Goal: Task Accomplishment & Management: Use online tool/utility

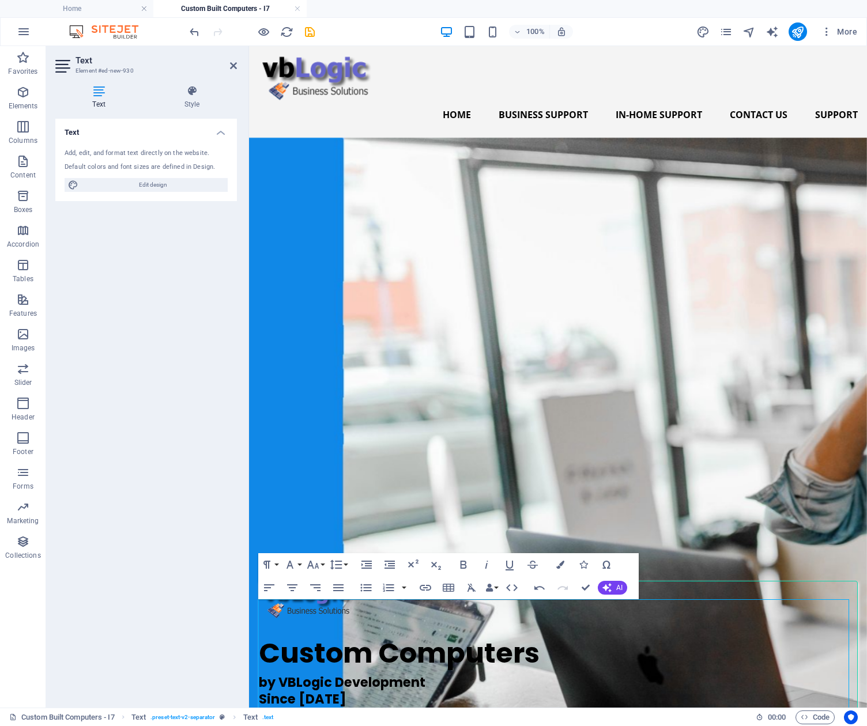
scroll to position [1175, 0]
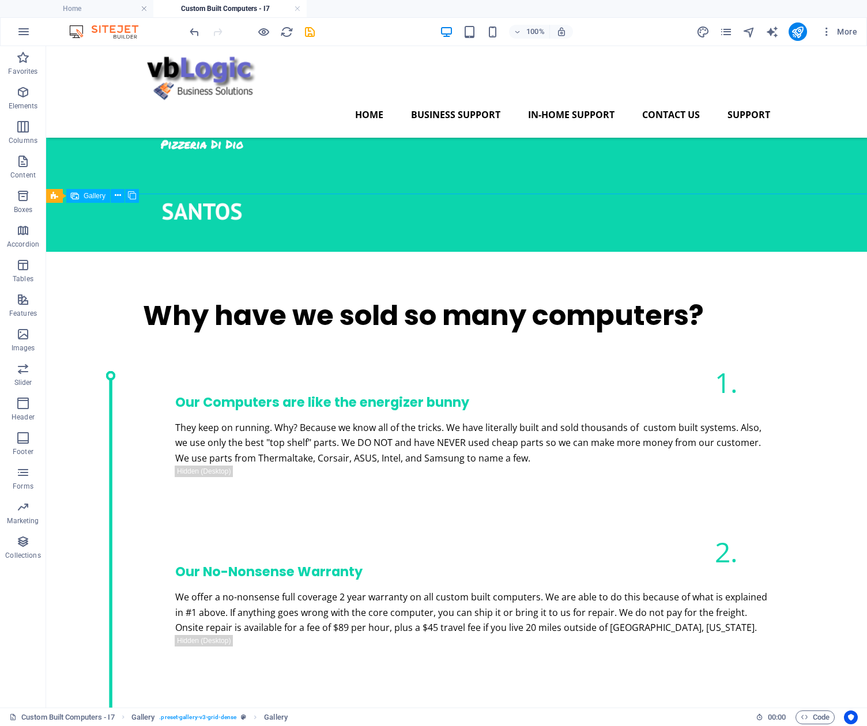
scroll to position [1017, 0]
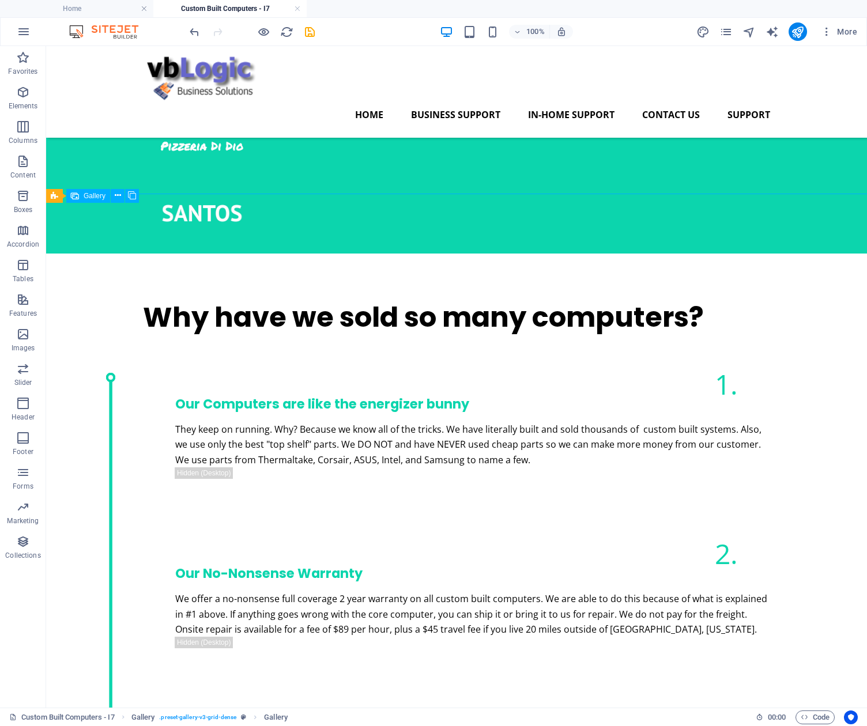
select select "4"
select select "px"
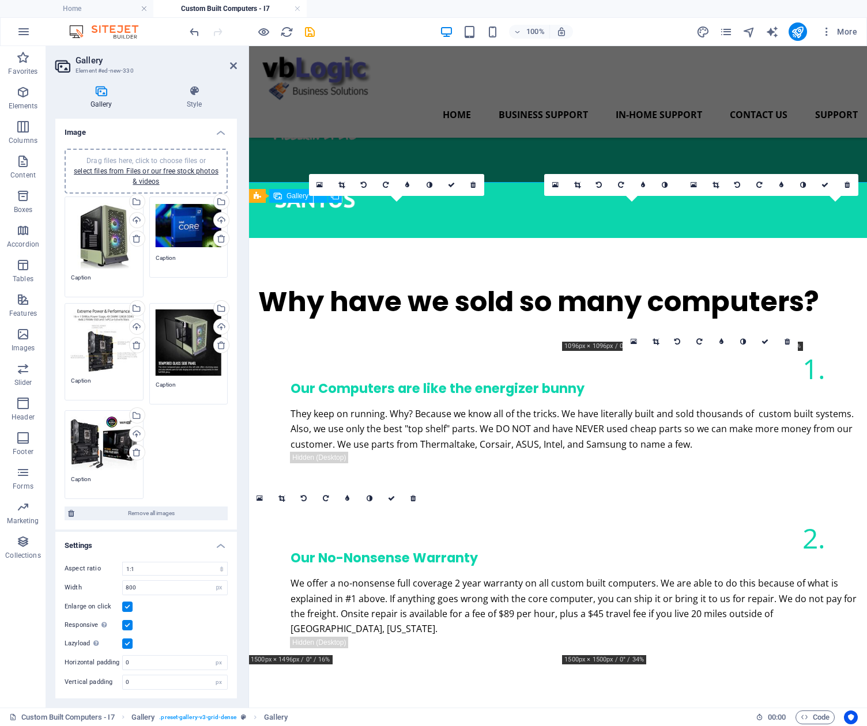
scroll to position [1028, 0]
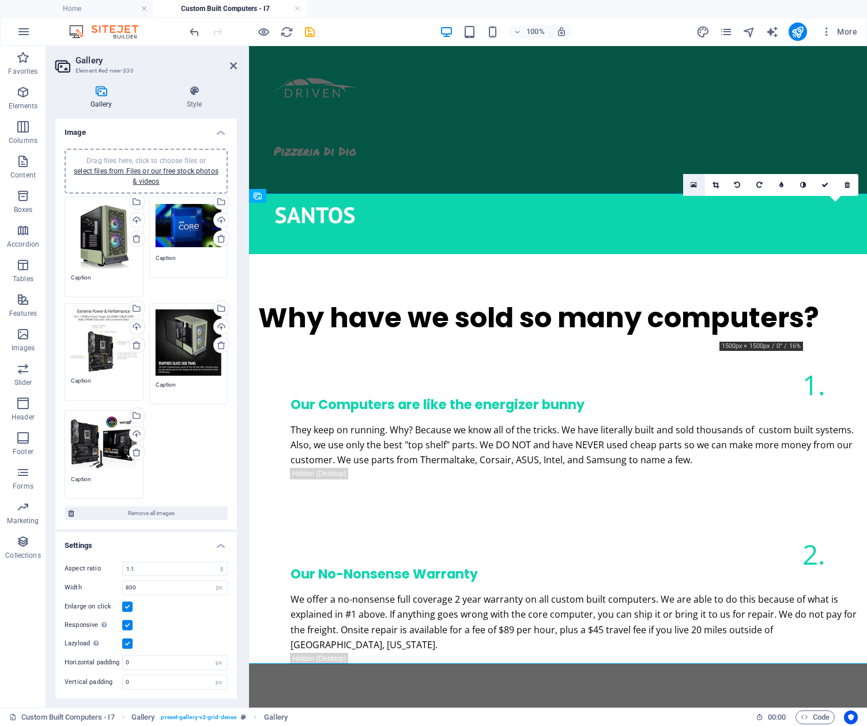
click at [694, 184] on icon at bounding box center [693, 185] width 6 height 8
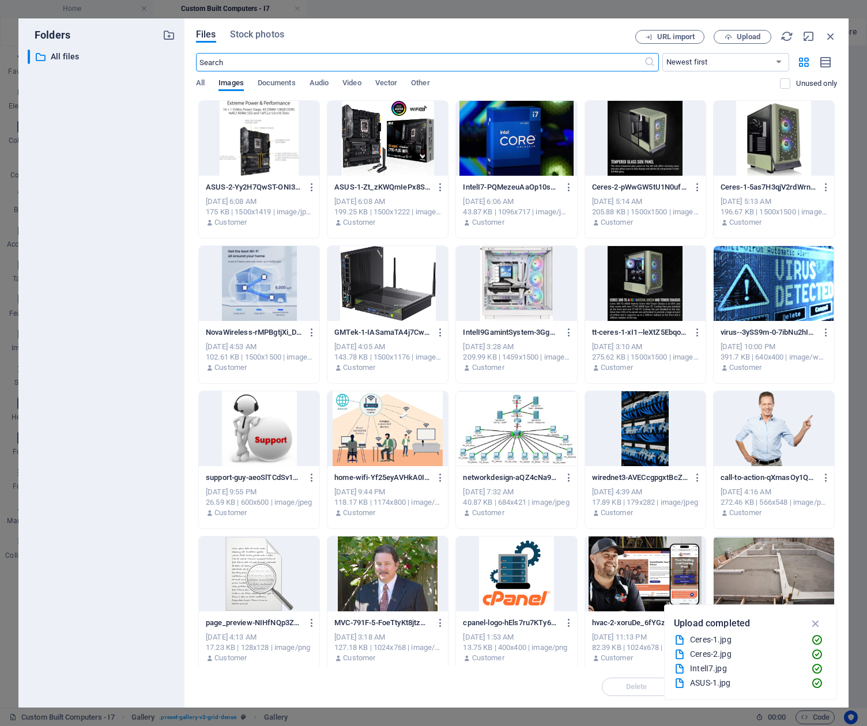
scroll to position [1067, 0]
click at [747, 36] on span "Upload" at bounding box center [749, 36] width 24 height 7
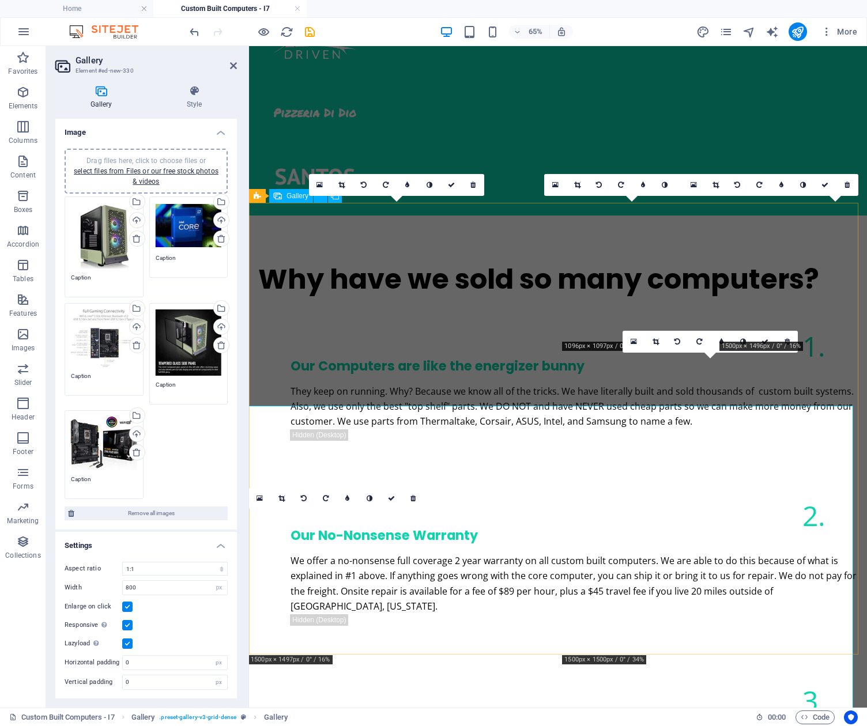
scroll to position [1028, 0]
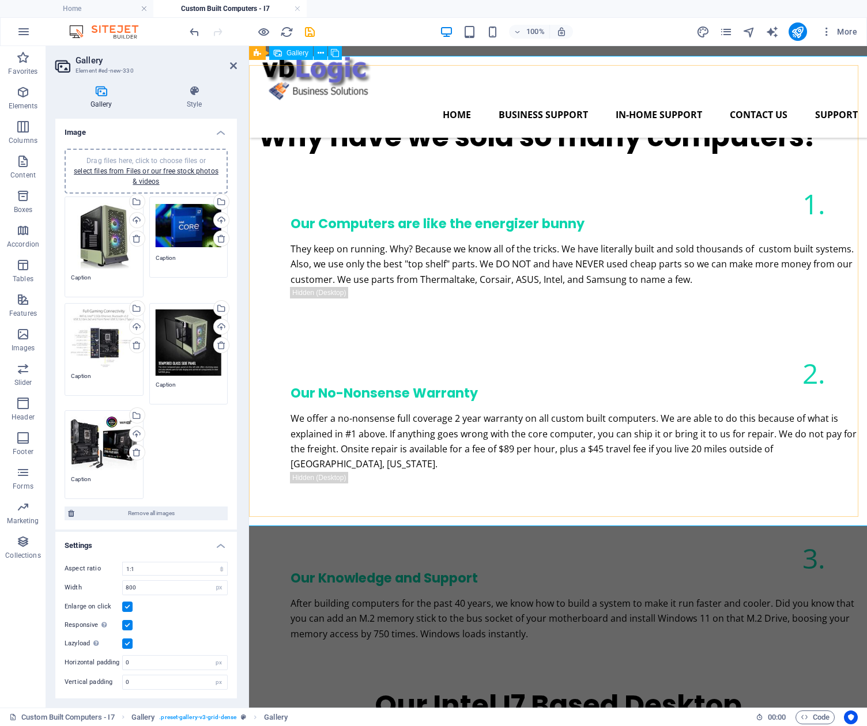
scroll to position [1164, 0]
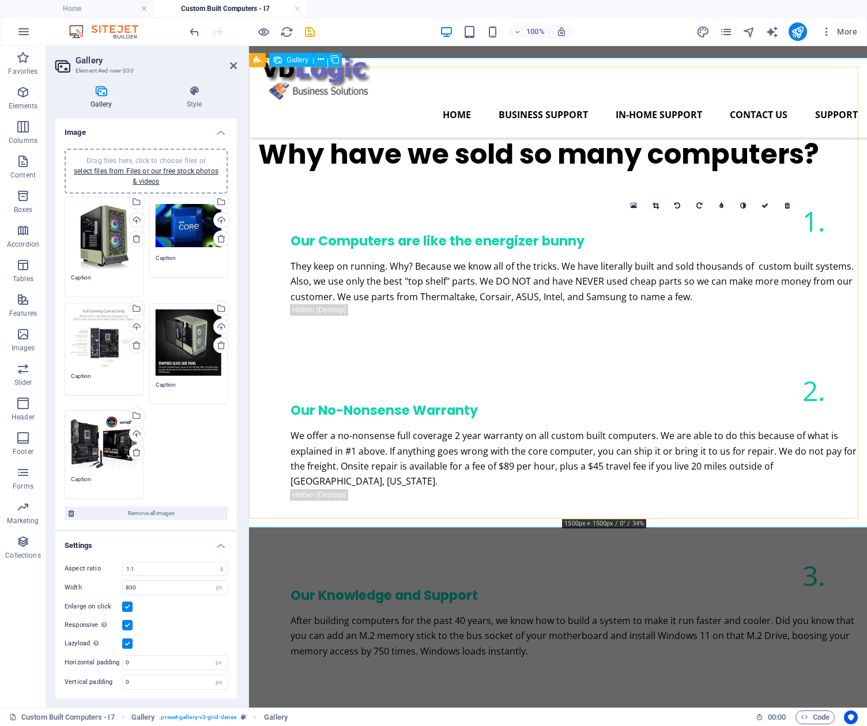
click at [635, 205] on icon at bounding box center [633, 206] width 6 height 8
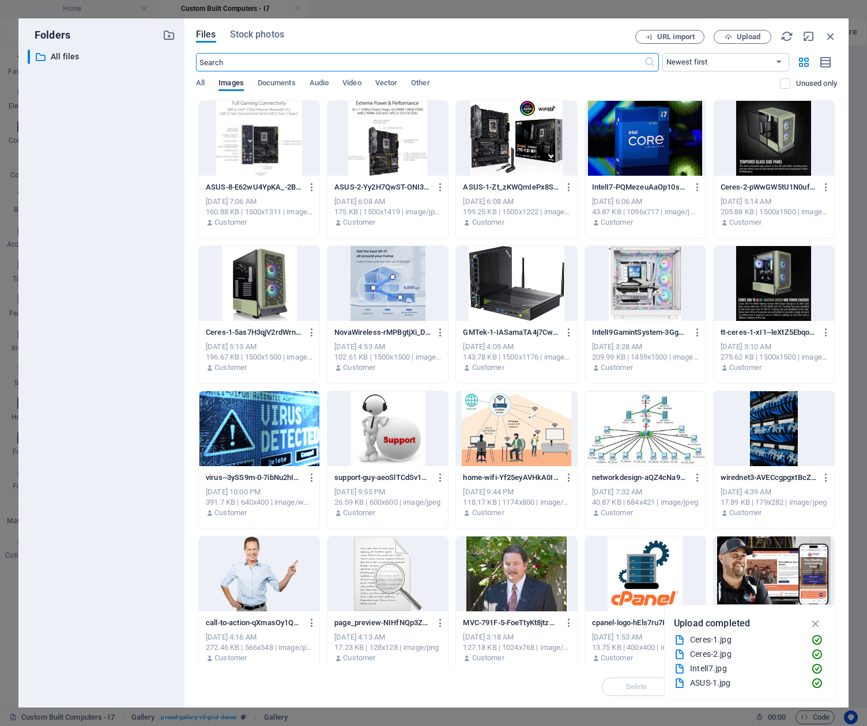
click at [259, 148] on div at bounding box center [259, 138] width 120 height 75
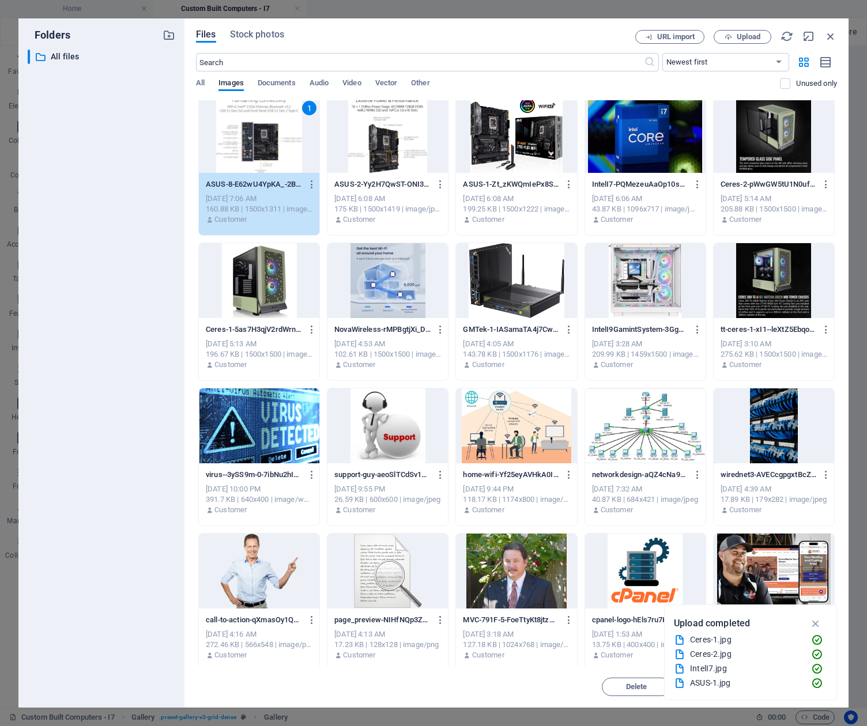
scroll to position [0, 0]
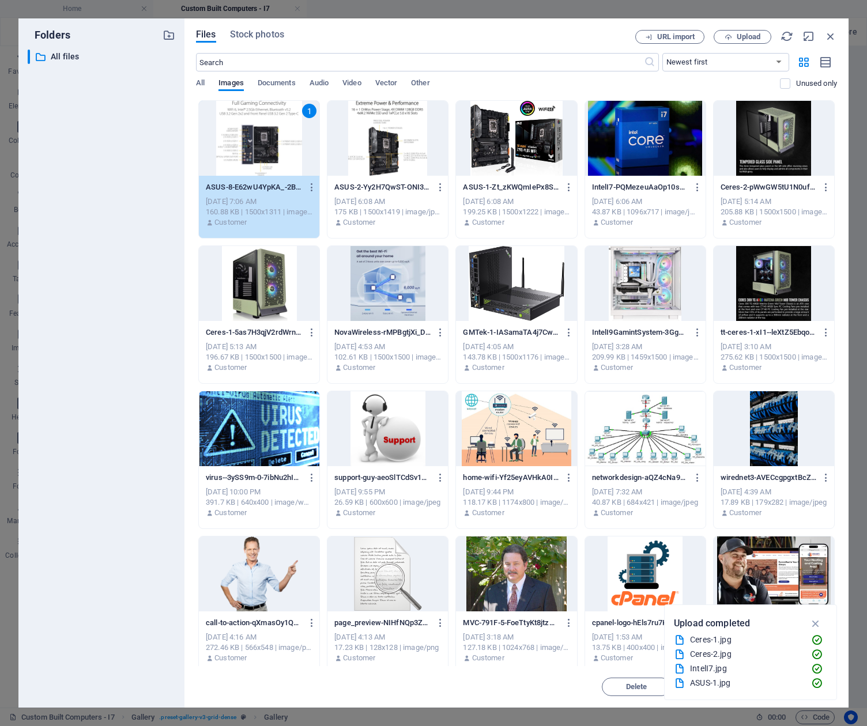
click at [262, 138] on div "1" at bounding box center [259, 138] width 120 height 75
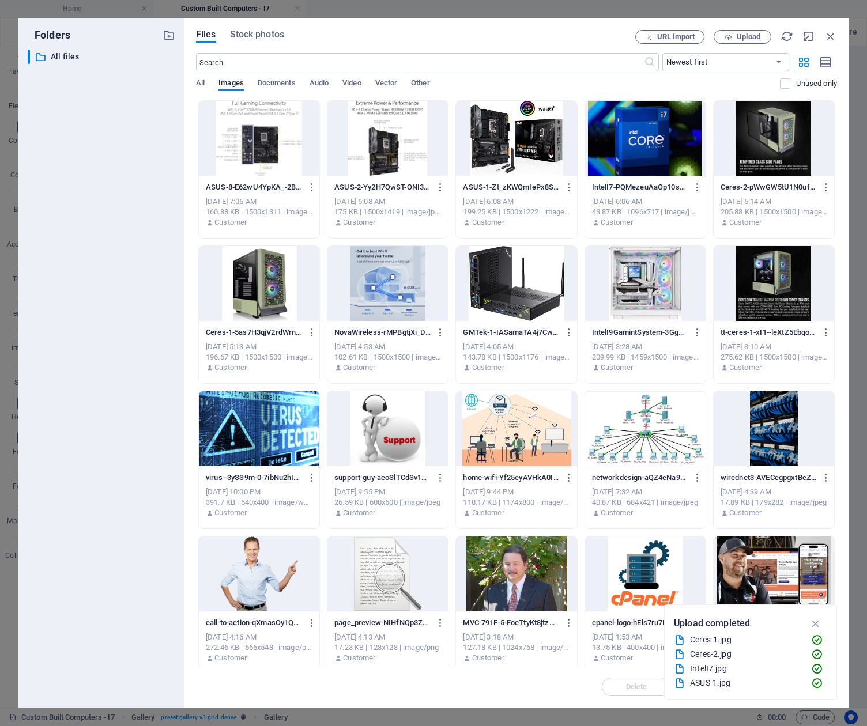
click at [262, 138] on div at bounding box center [259, 138] width 120 height 75
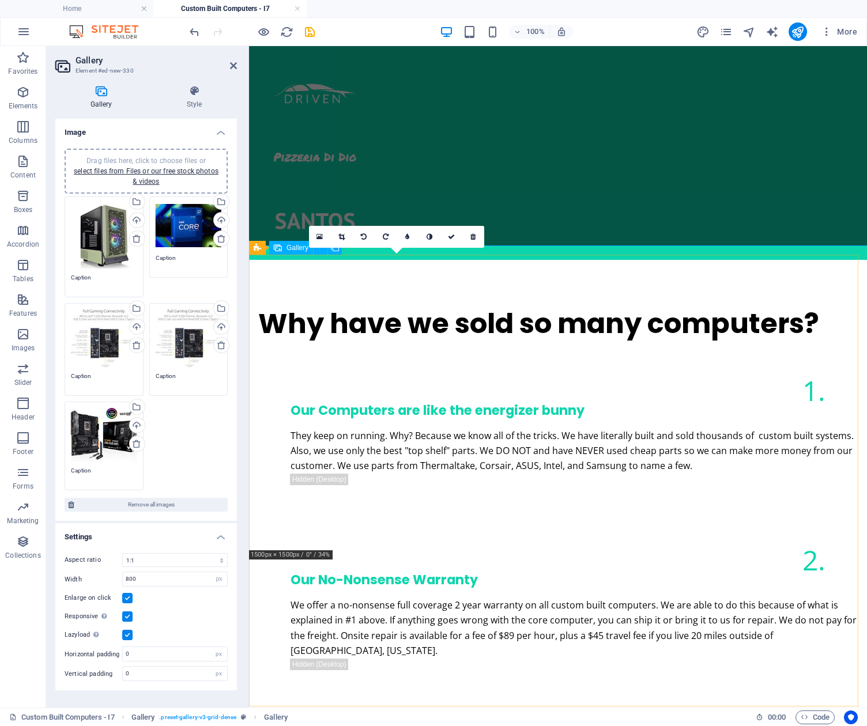
scroll to position [1025, 0]
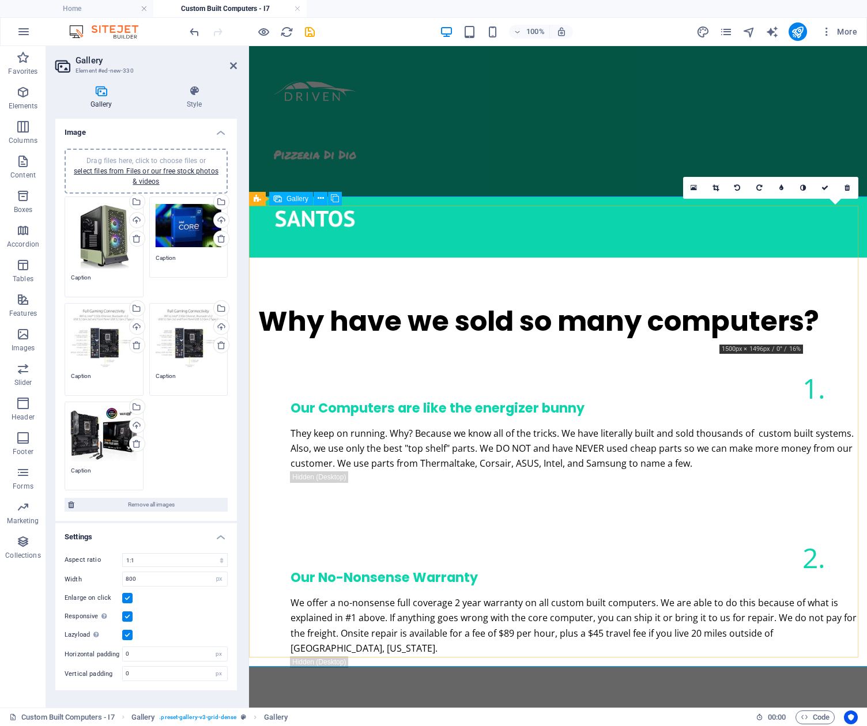
click at [695, 186] on icon at bounding box center [693, 188] width 6 height 8
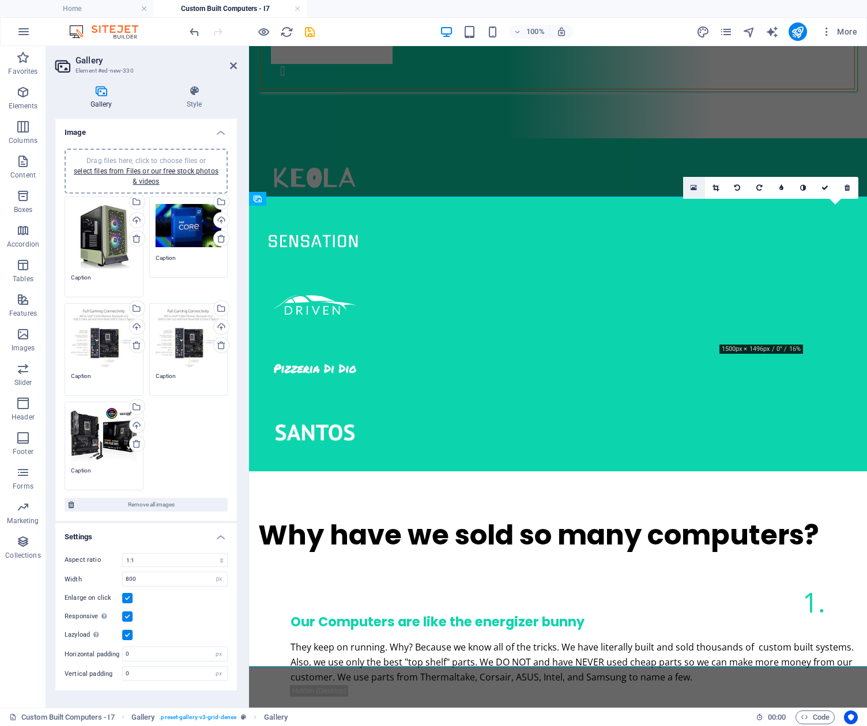
scroll to position [1067, 0]
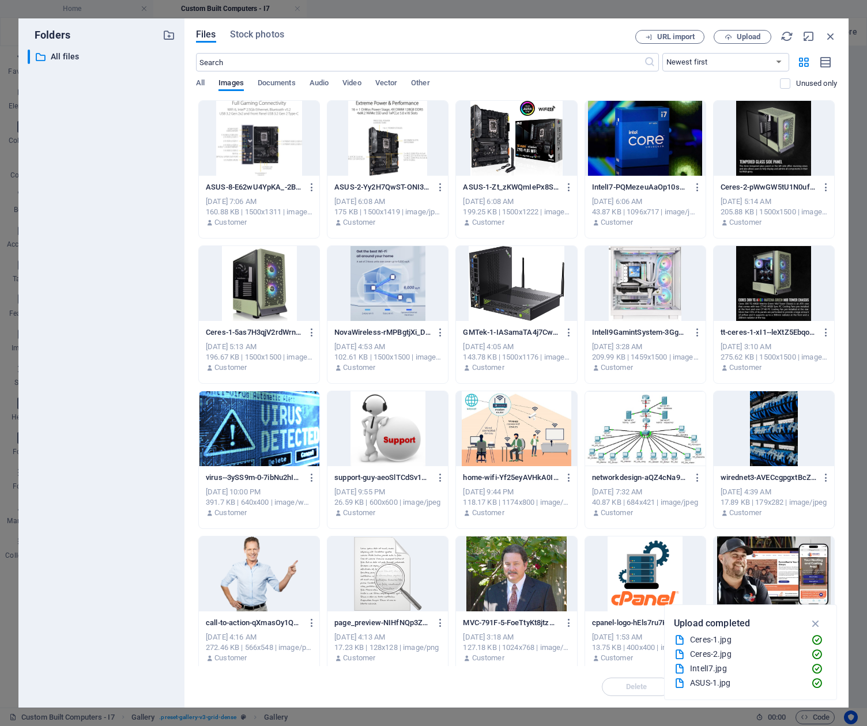
click at [391, 154] on div at bounding box center [387, 138] width 120 height 75
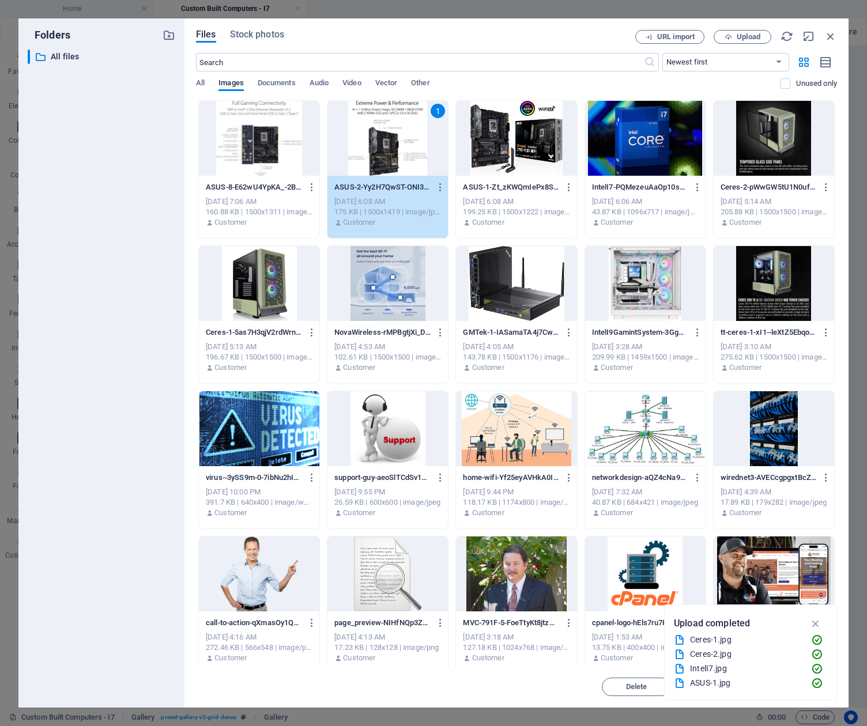
click at [391, 154] on div "1" at bounding box center [387, 138] width 120 height 75
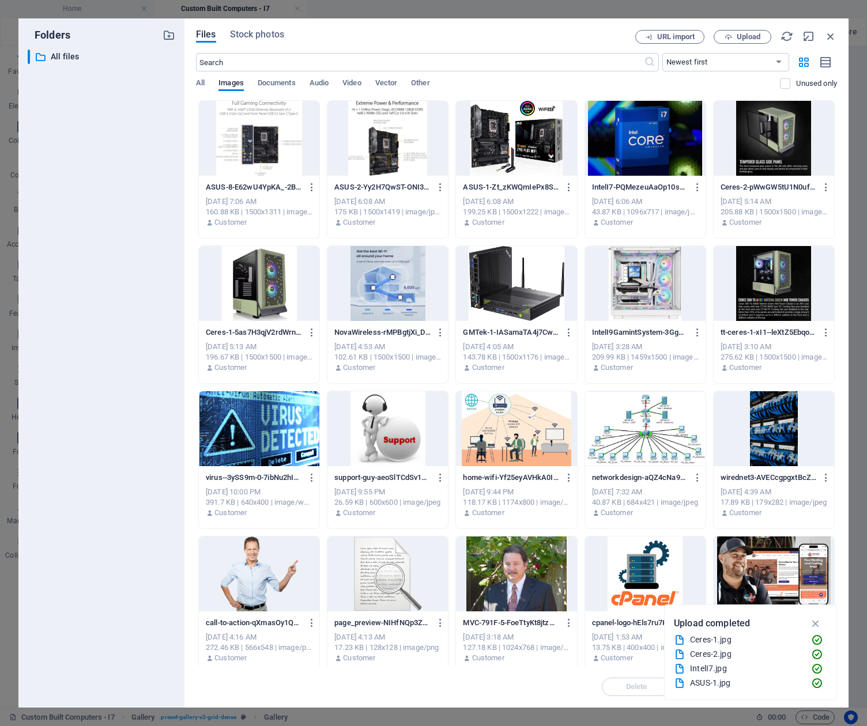
click at [391, 154] on div at bounding box center [387, 138] width 120 height 75
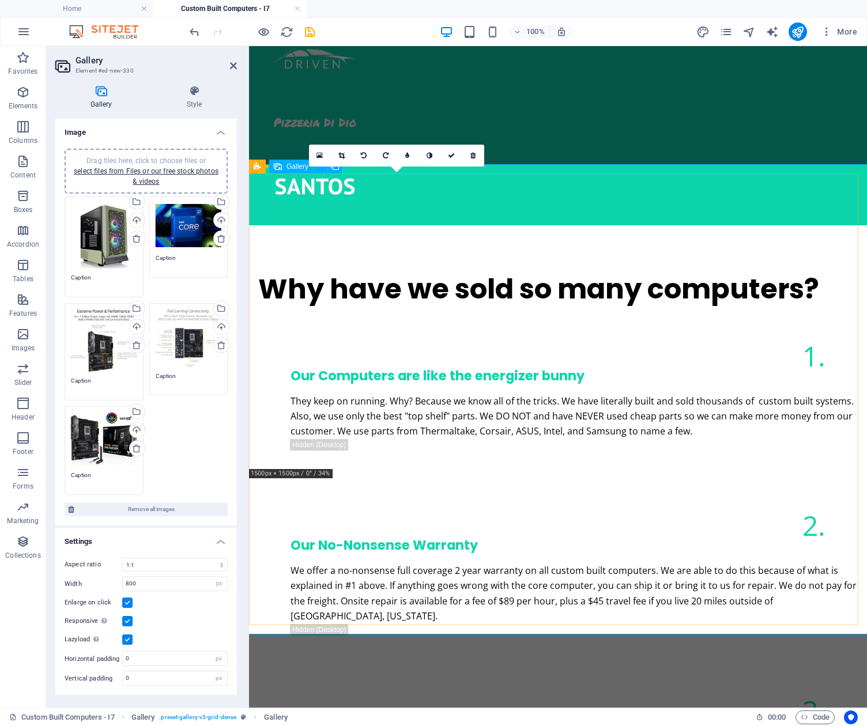
scroll to position [1140, 0]
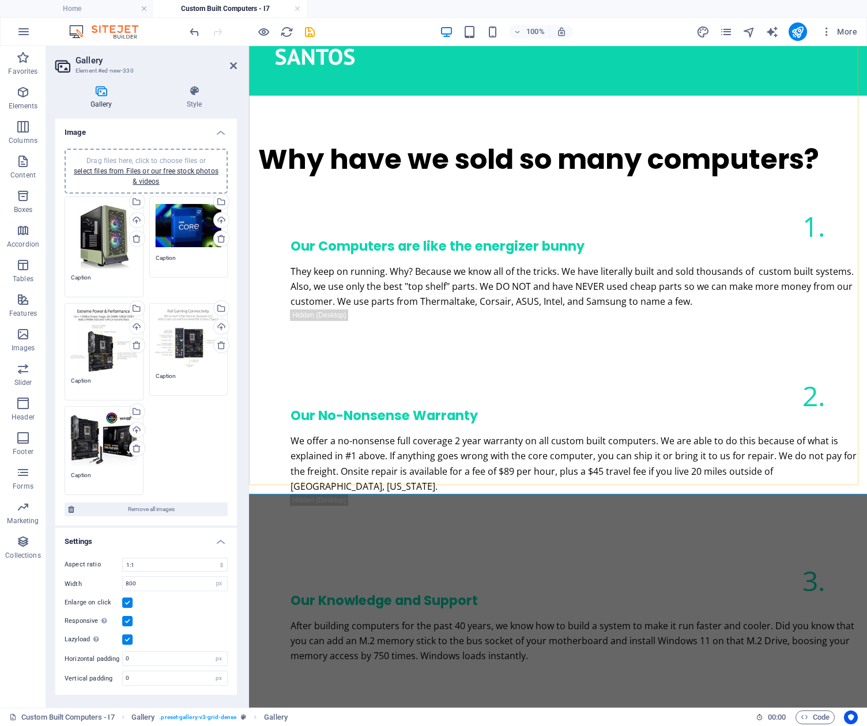
scroll to position [1222, 0]
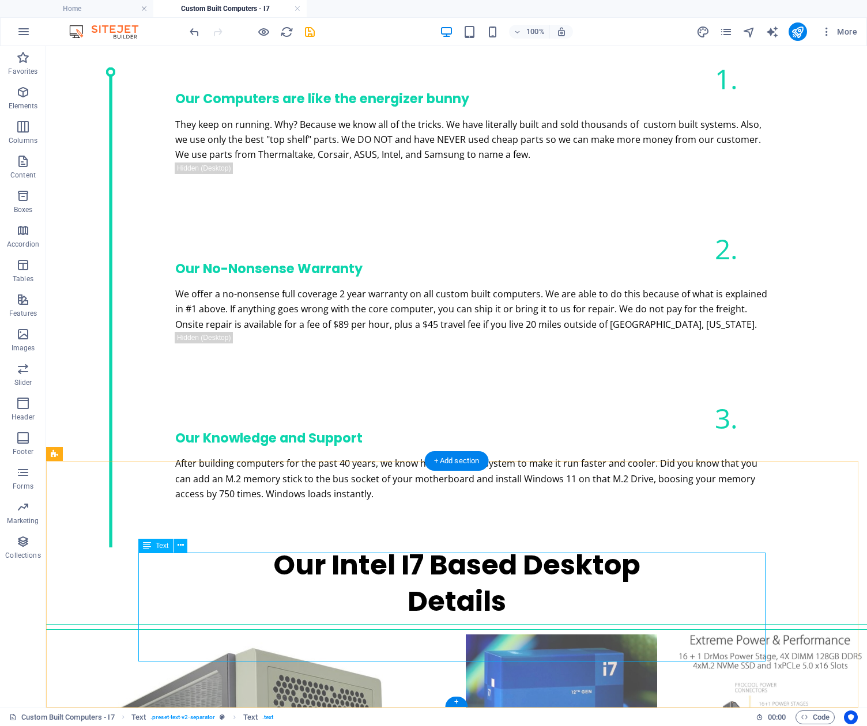
scroll to position [1362, 0]
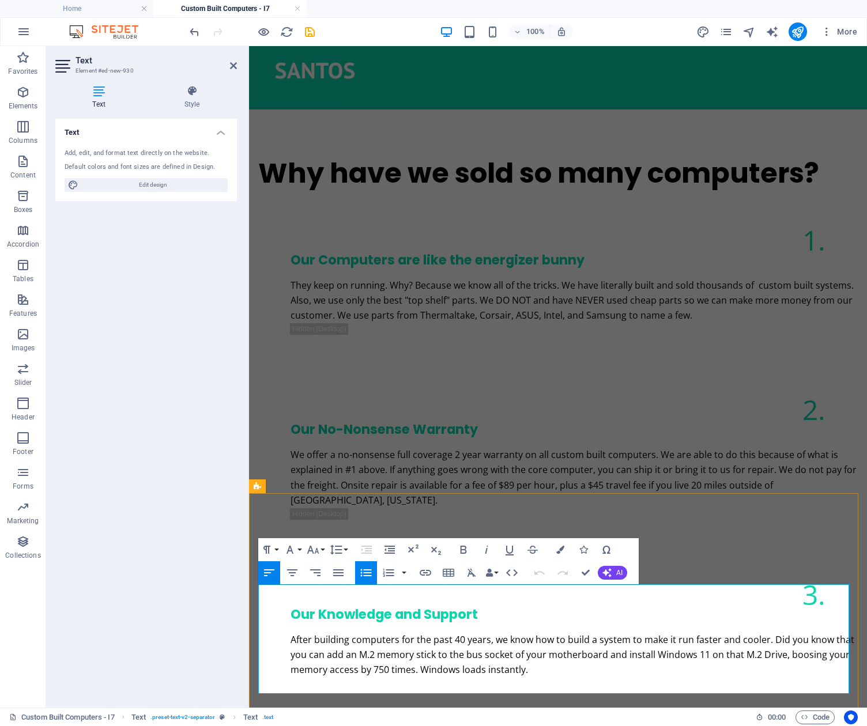
scroll to position [1222, 0]
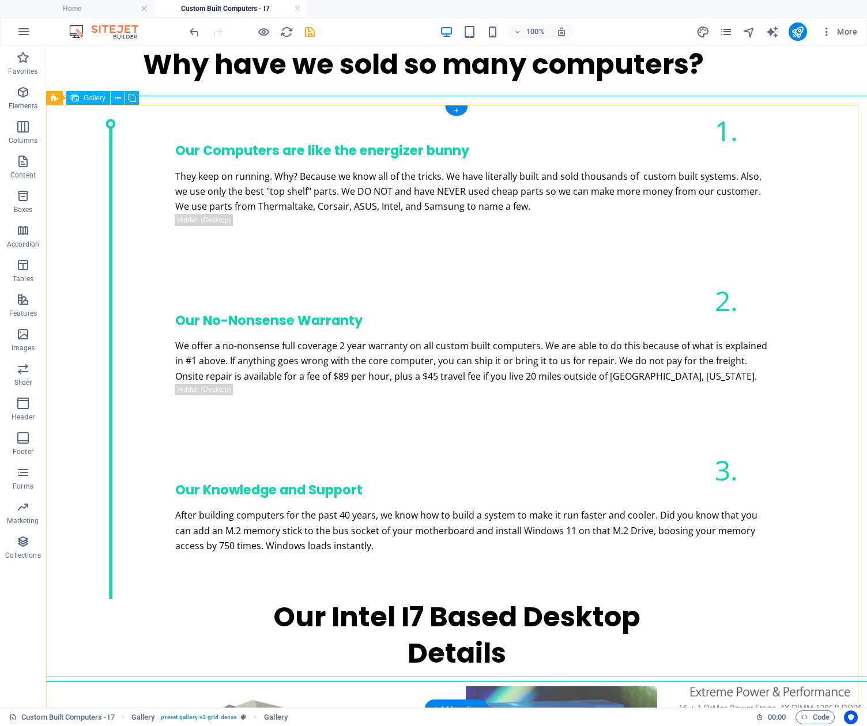
scroll to position [1378, 0]
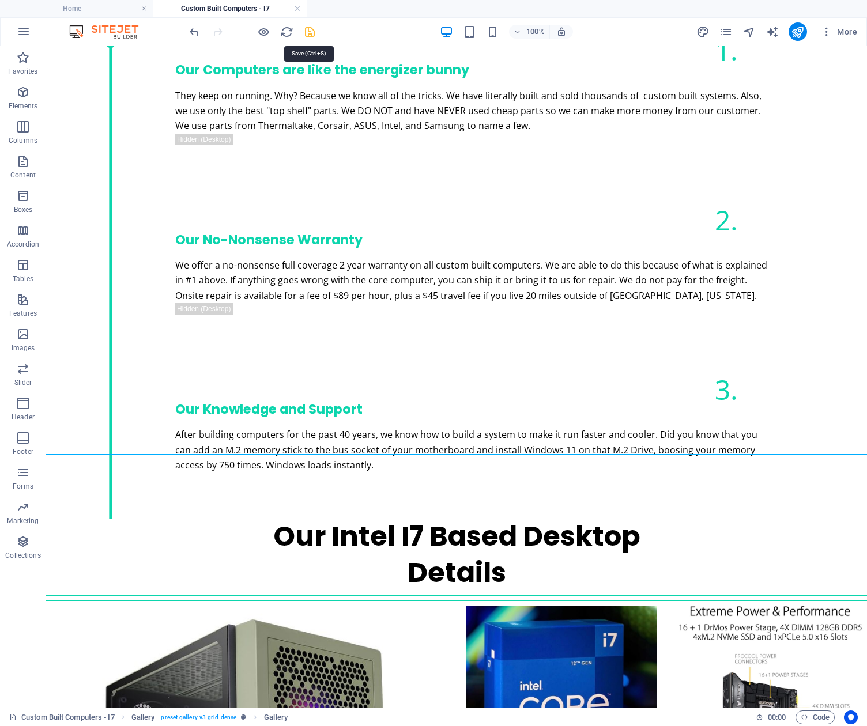
click at [311, 32] on icon "save" at bounding box center [309, 31] width 13 height 13
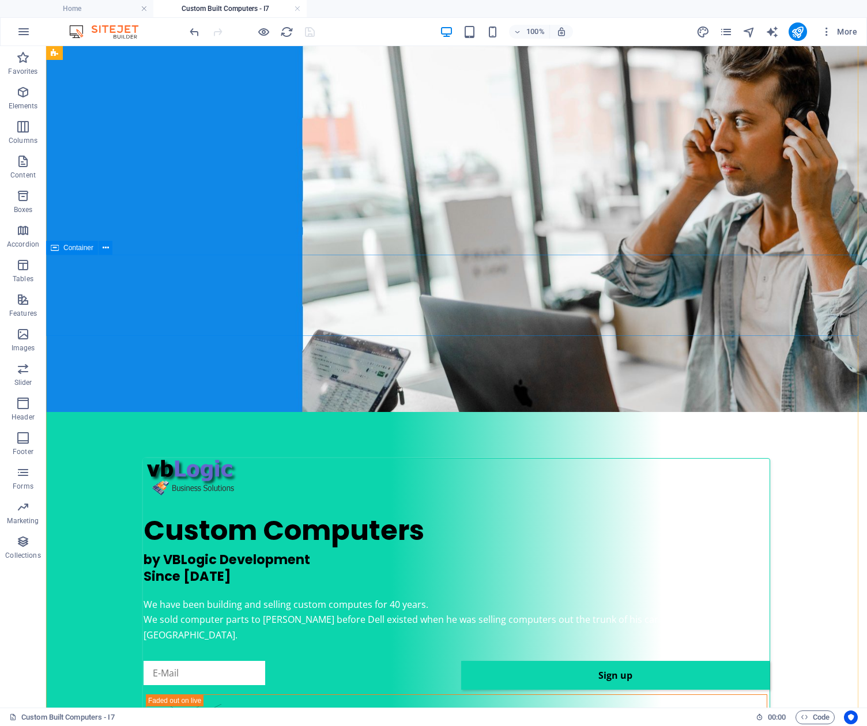
scroll to position [0, 0]
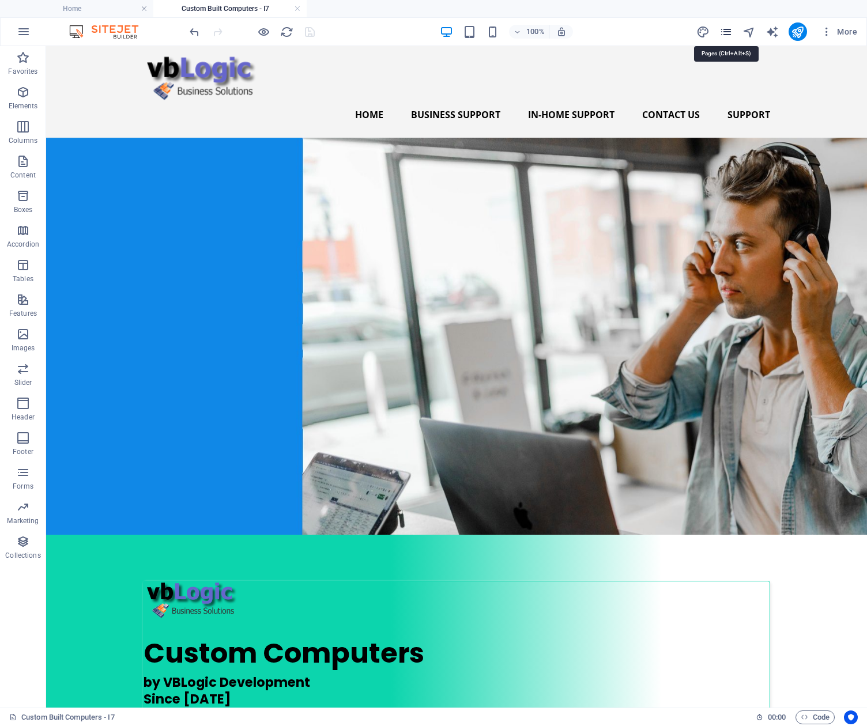
click at [725, 31] on icon "pages" at bounding box center [725, 31] width 13 height 13
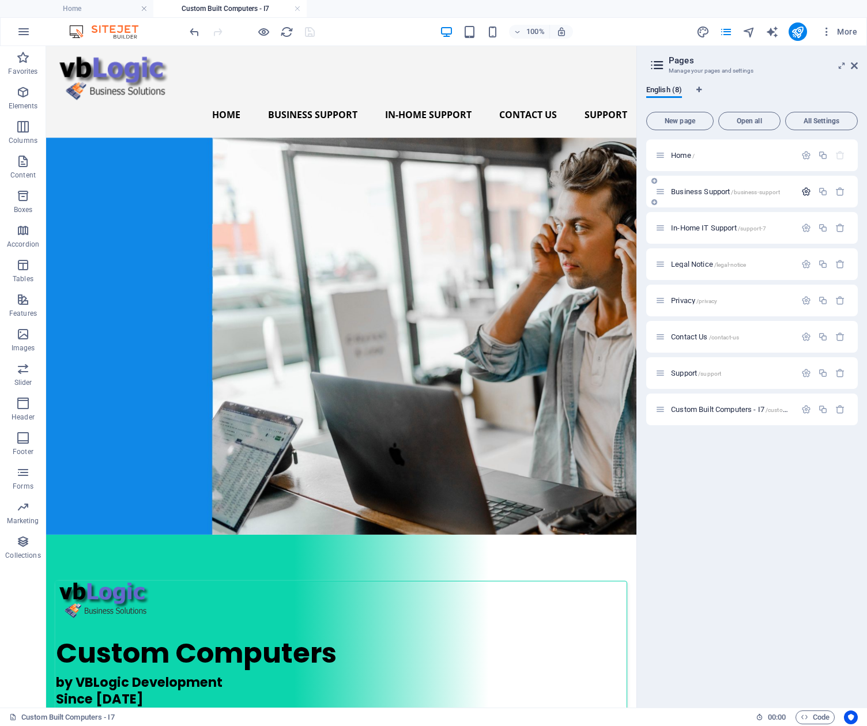
click at [806, 191] on icon "button" at bounding box center [806, 192] width 10 height 10
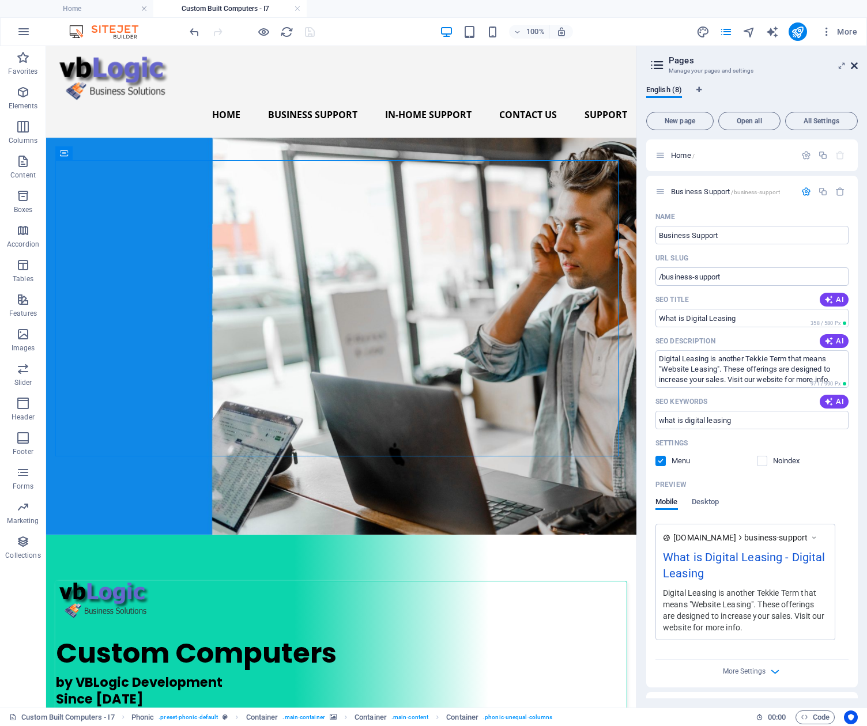
click at [852, 66] on icon at bounding box center [854, 65] width 7 height 9
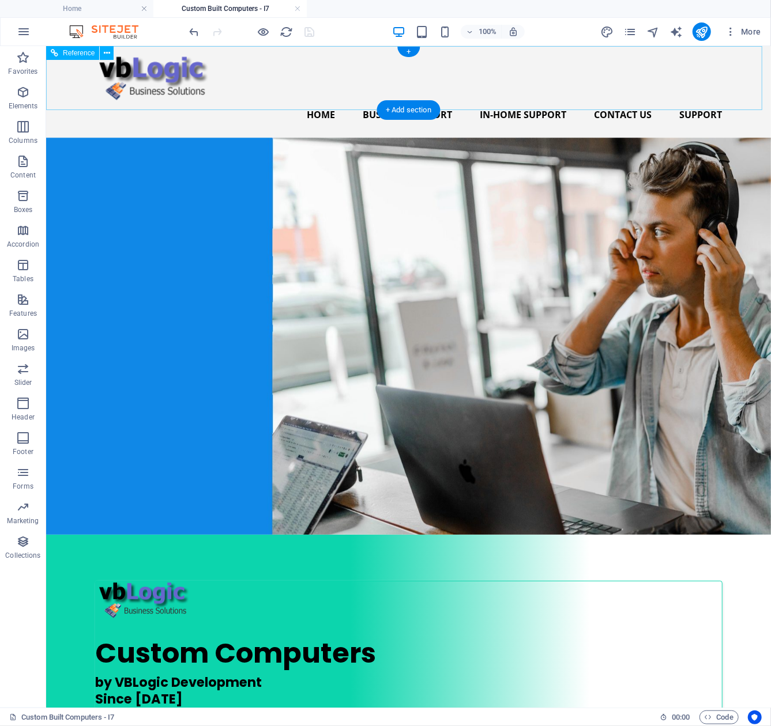
click at [383, 100] on nav "Home Business Support In-Home Support Contact Us Support" at bounding box center [408, 114] width 627 height 28
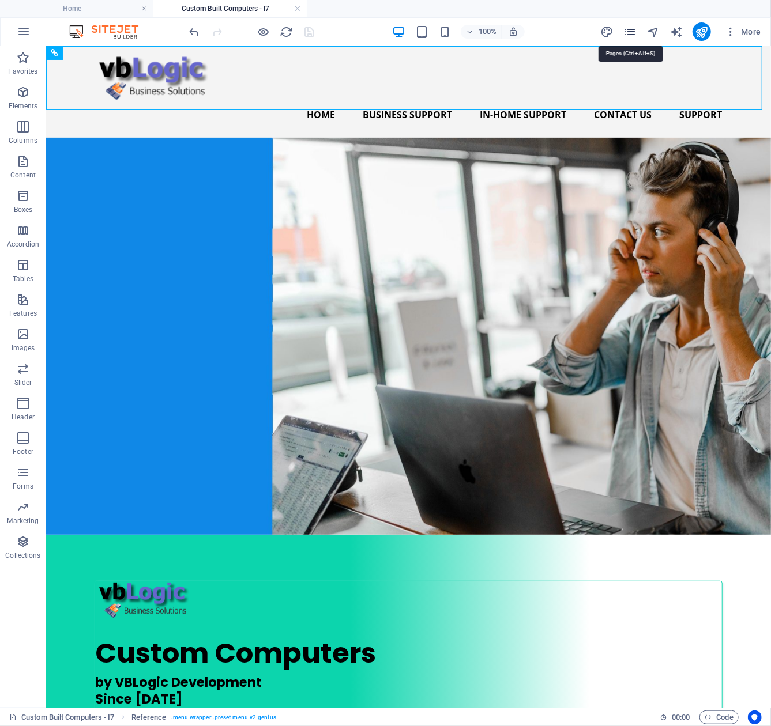
click at [629, 27] on icon "pages" at bounding box center [629, 31] width 13 height 13
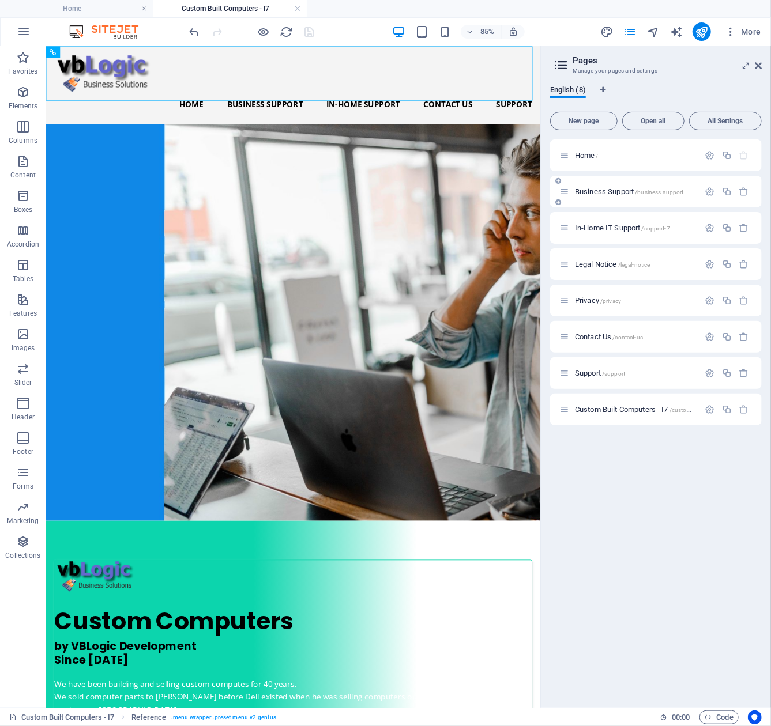
click at [630, 190] on span "Business Support /business-support" at bounding box center [629, 191] width 109 height 9
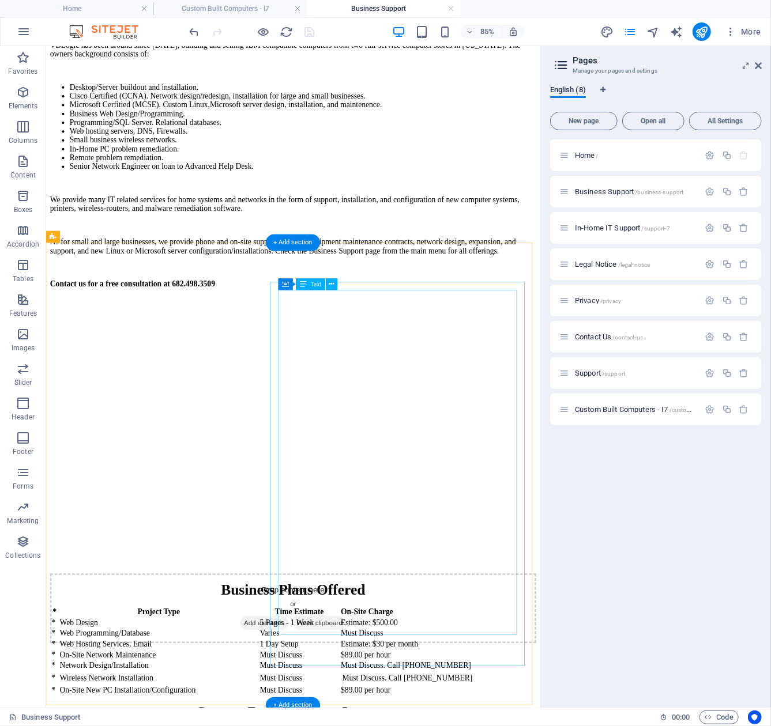
scroll to position [2593, 0]
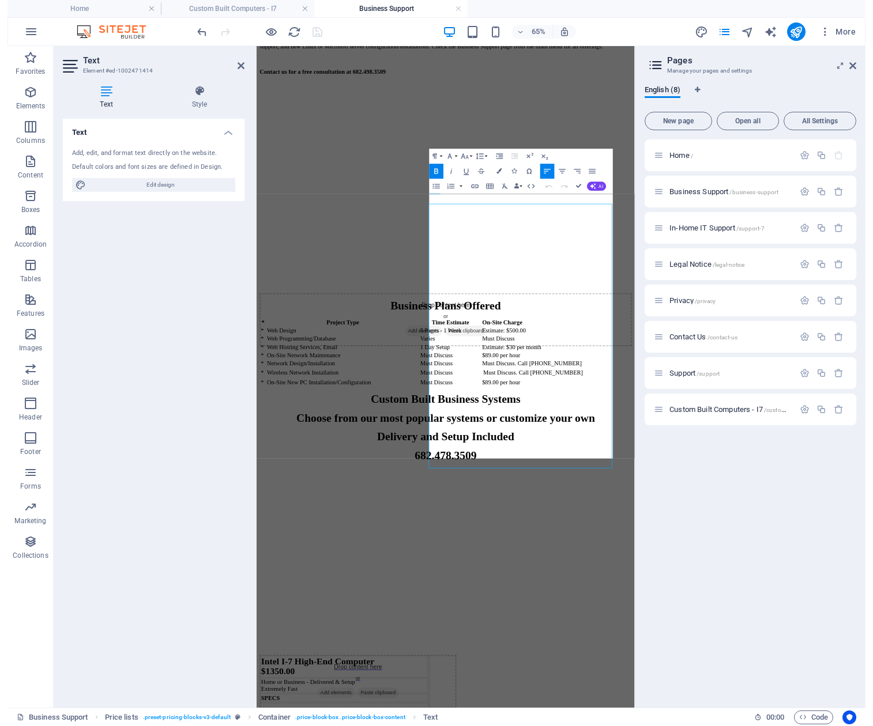
scroll to position [2680, 0]
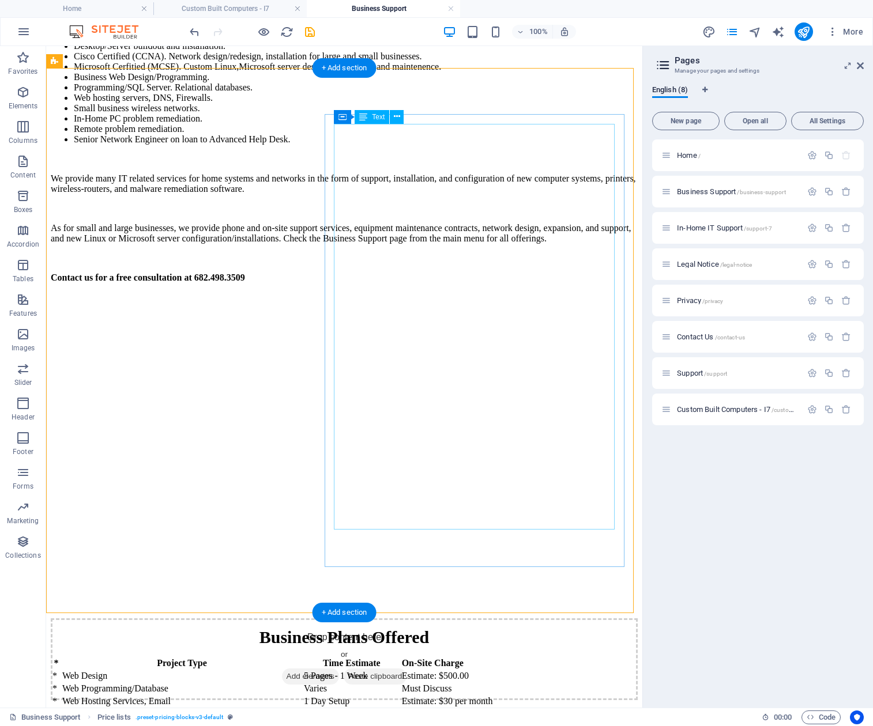
scroll to position [2603, 0]
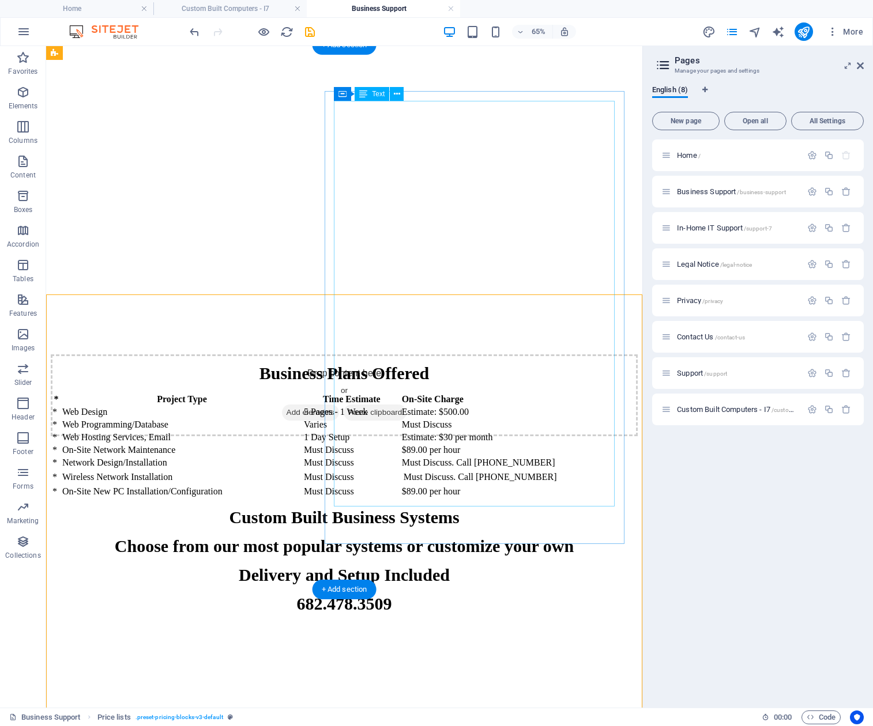
scroll to position [2603, 0]
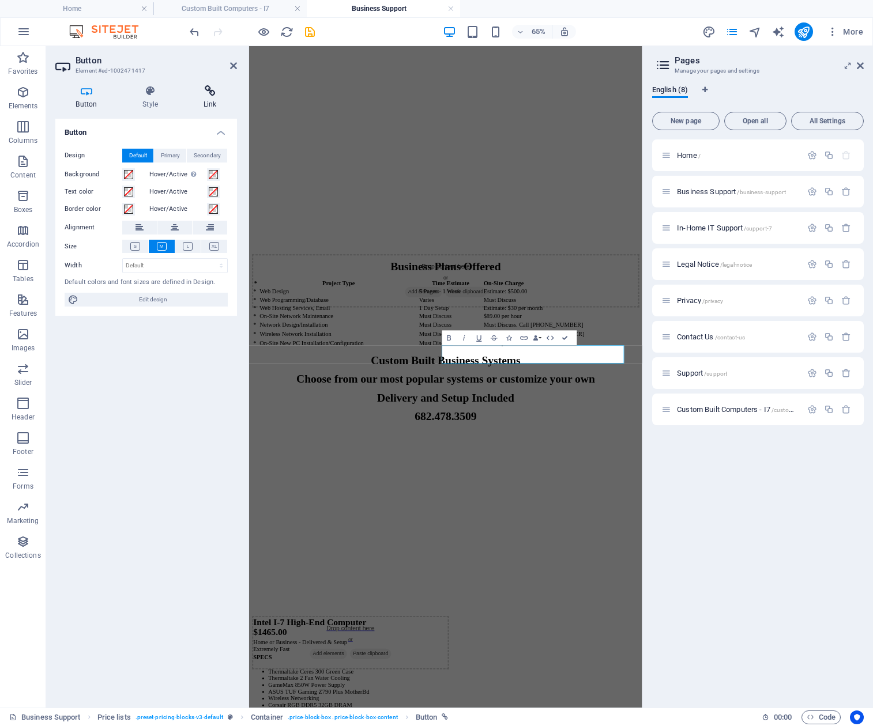
click at [213, 96] on icon at bounding box center [210, 91] width 54 height 12
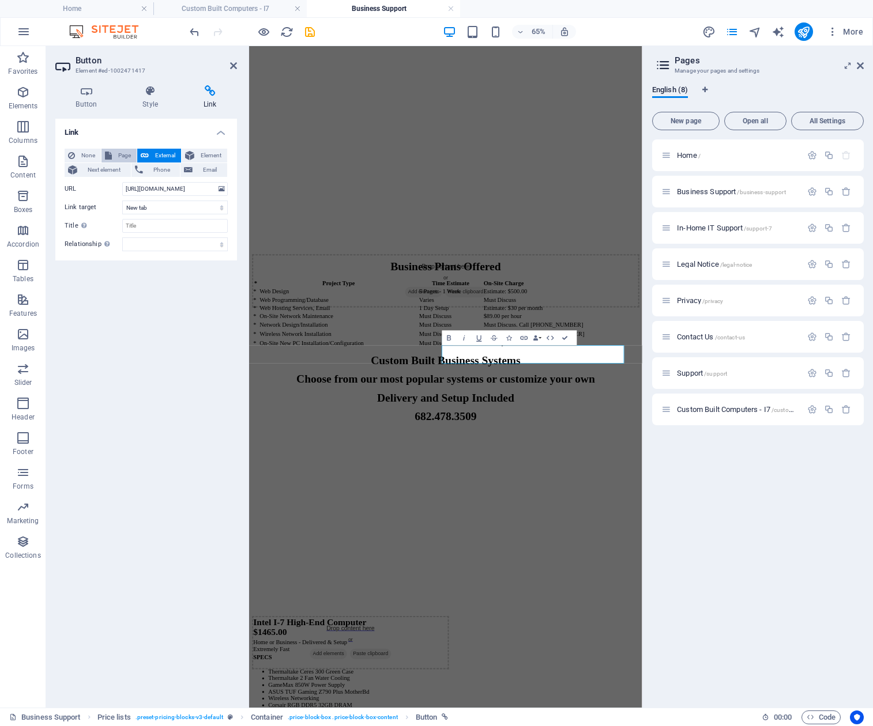
click at [121, 153] on span "Page" at bounding box center [124, 156] width 18 height 14
select select
click at [175, 189] on select "Home Business Support In-Home IT Support Legal Notice Privacy Contact Us Suppor…" at bounding box center [174, 189] width 105 height 14
select select "7"
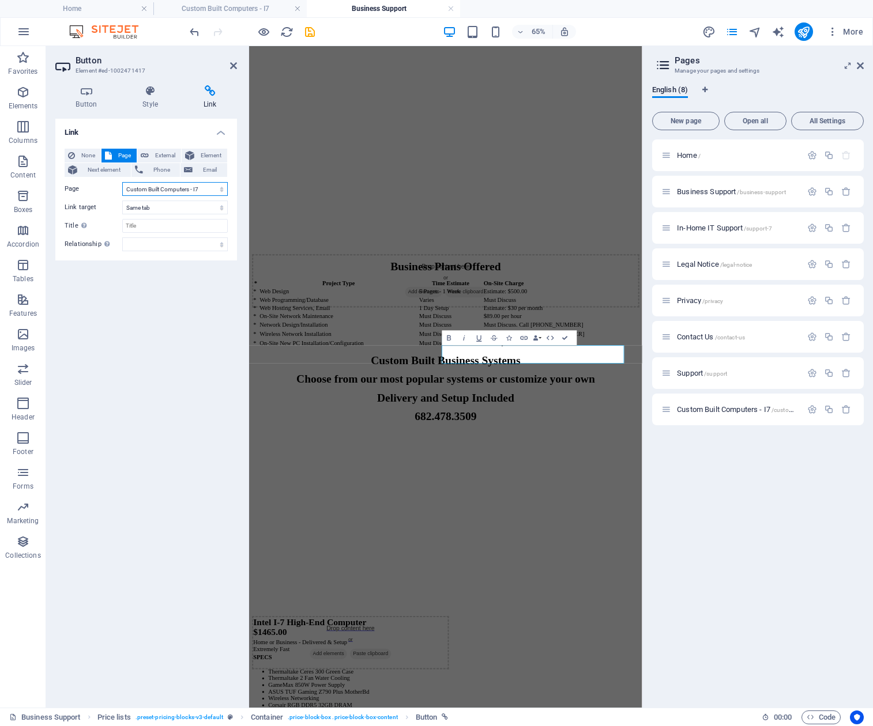
click at [122, 182] on select "Home Business Support In-Home IT Support Legal Notice Privacy Contact Us Suppor…" at bounding box center [174, 189] width 105 height 14
click at [178, 271] on div "Link None Page External Element Next element Phone Email Page Home Business Sup…" at bounding box center [146, 409] width 182 height 580
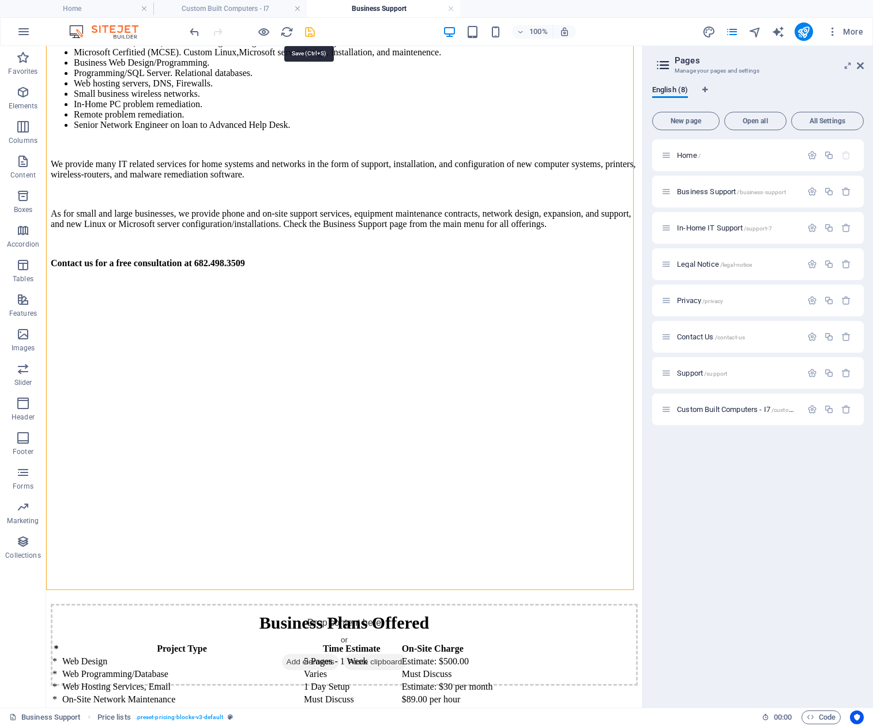
click at [308, 32] on icon "save" at bounding box center [309, 31] width 13 height 13
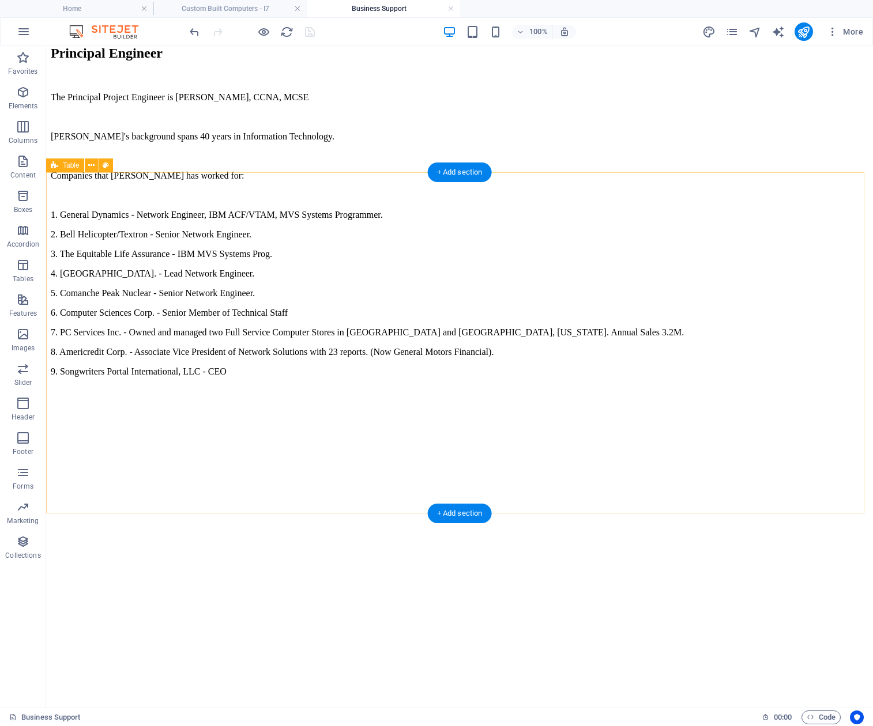
scroll to position [1708, 0]
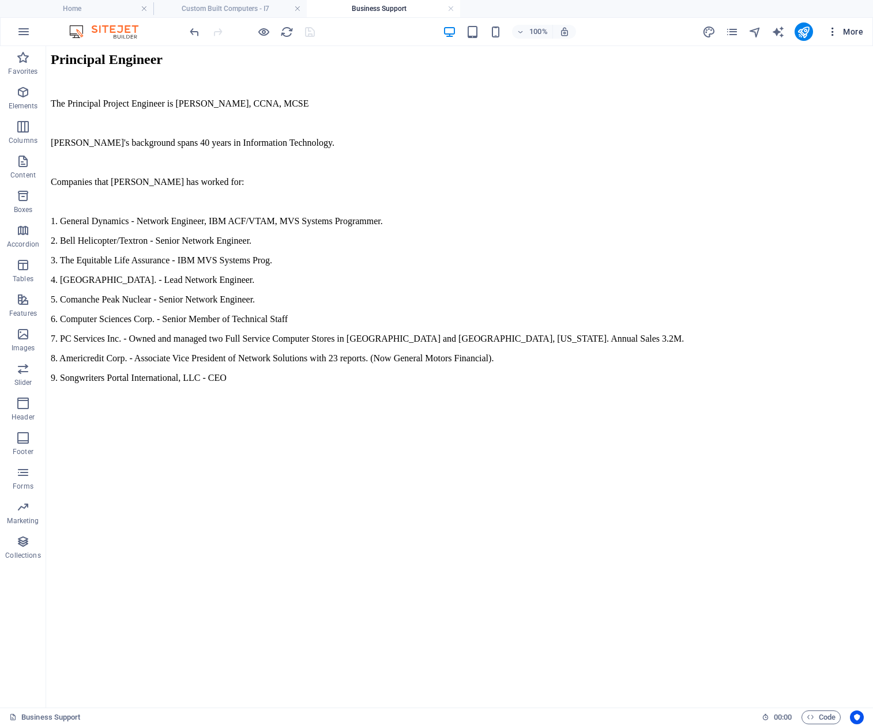
click at [853, 31] on span "More" at bounding box center [844, 32] width 36 height 12
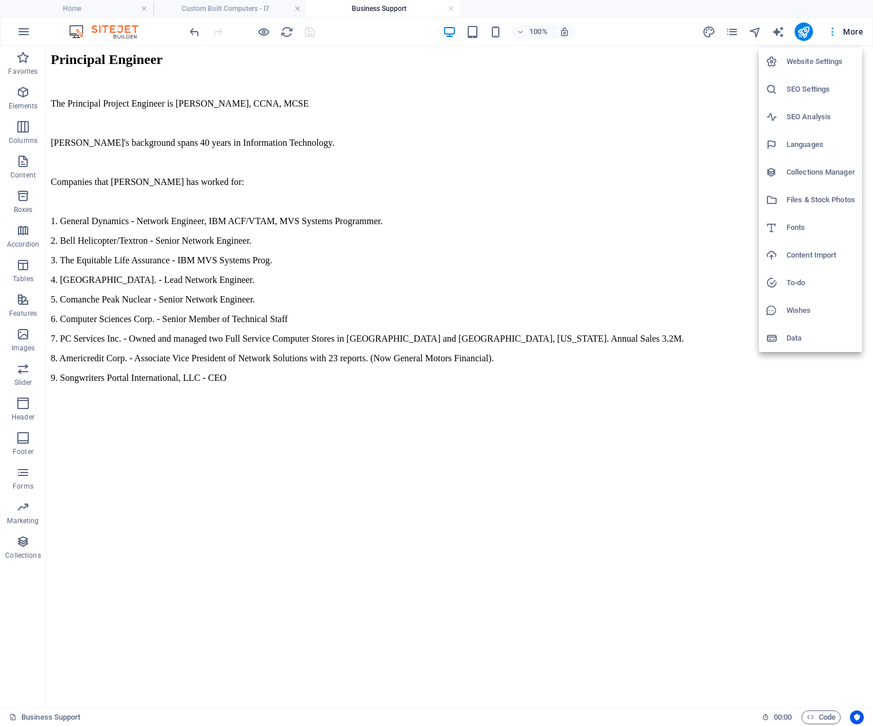
click at [853, 31] on div at bounding box center [436, 363] width 873 height 726
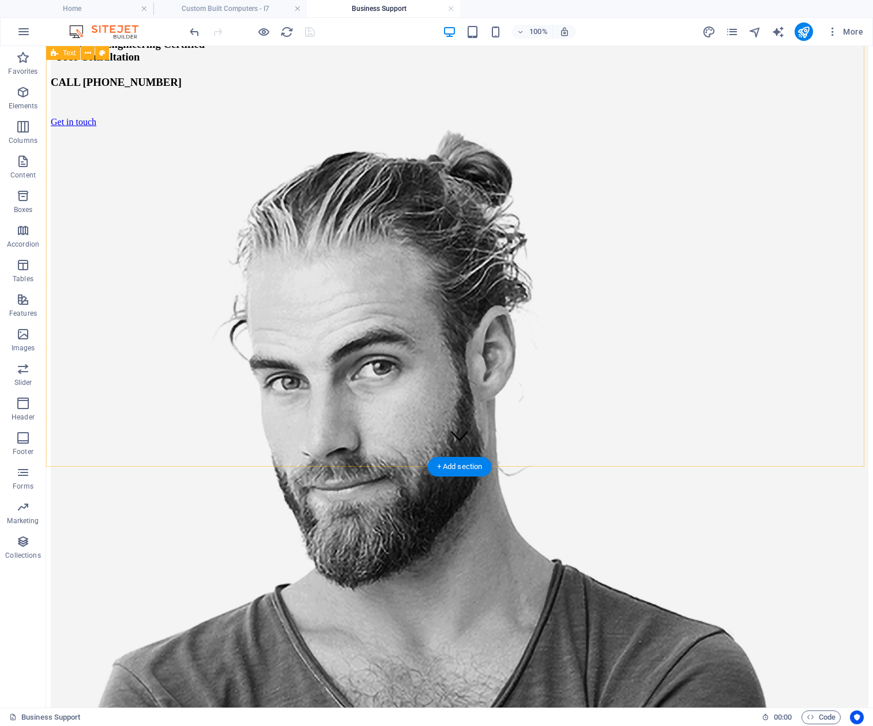
scroll to position [209, 0]
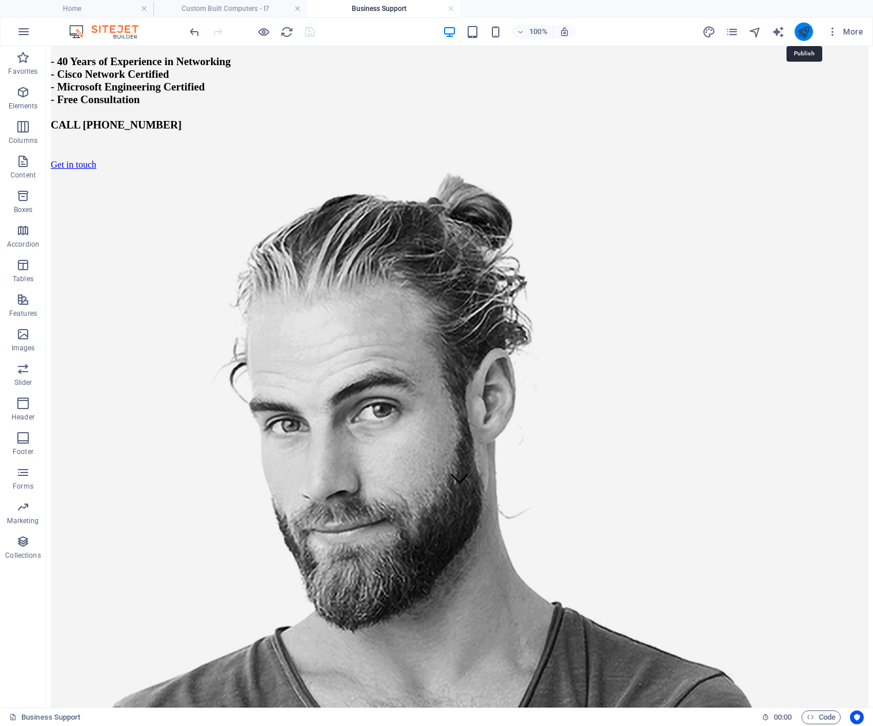
click at [801, 32] on icon "publish" at bounding box center [802, 31] width 13 height 13
